Goal: Find specific page/section

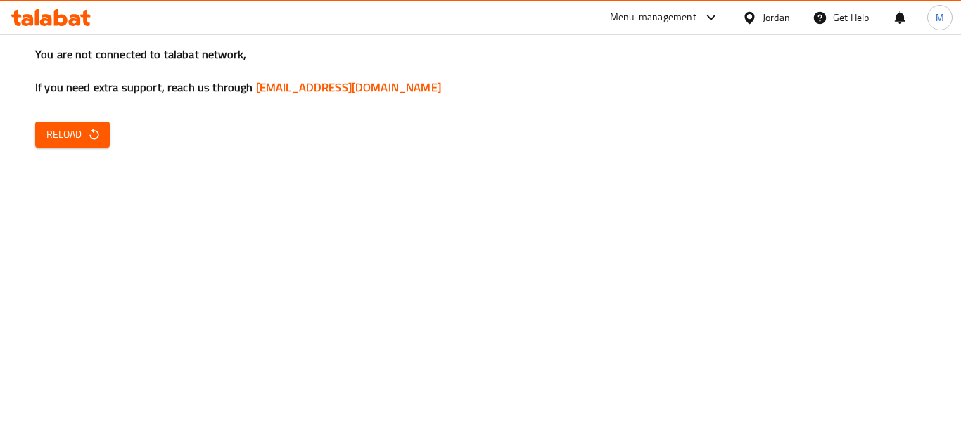
click at [754, 20] on icon at bounding box center [749, 18] width 15 height 15
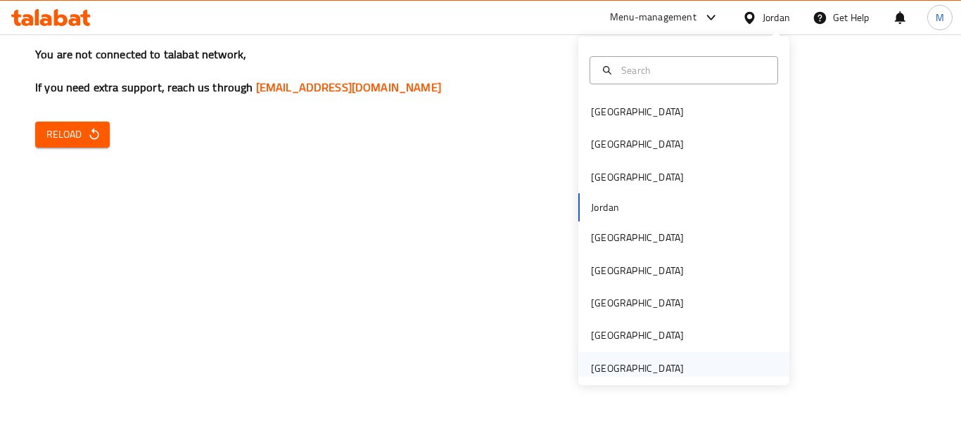
click at [639, 362] on div "[GEOGRAPHIC_DATA]" at bounding box center [637, 368] width 93 height 15
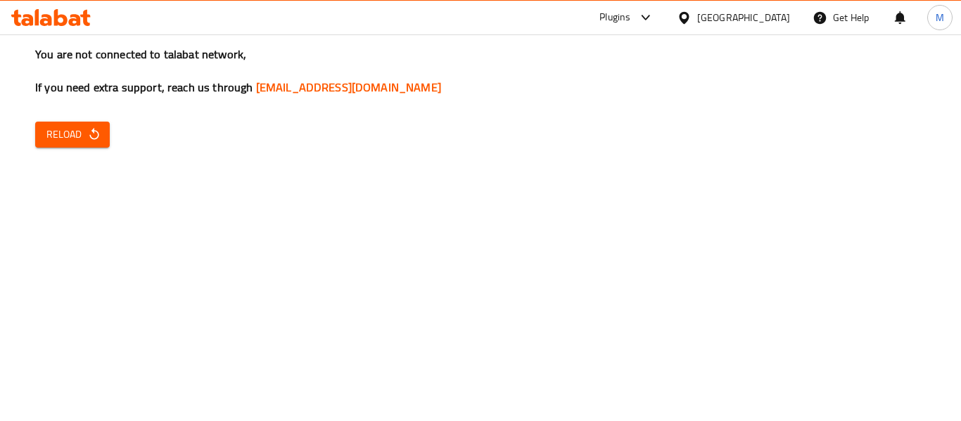
click at [44, 148] on div "You are not connected to talabat network, If you need extra support, reach us t…" at bounding box center [480, 210] width 961 height 421
click at [56, 140] on span "Reload" at bounding box center [72, 135] width 52 height 18
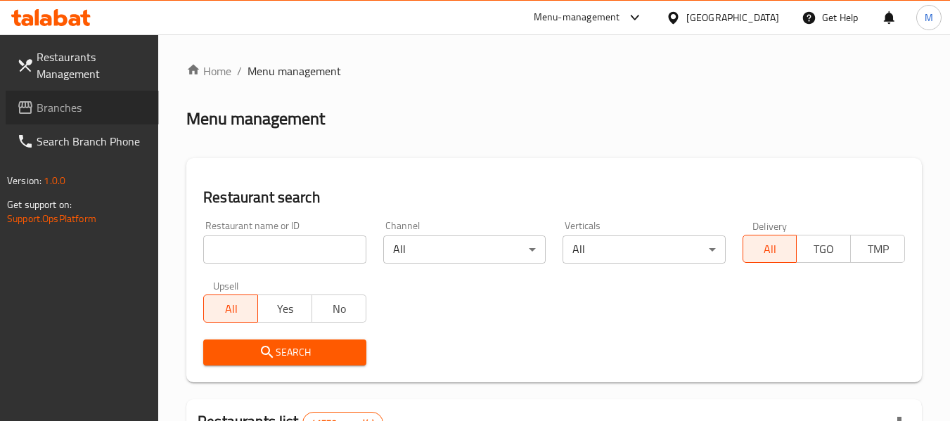
click at [76, 99] on span "Branches" at bounding box center [92, 107] width 111 height 17
